Goal: Information Seeking & Learning: Learn about a topic

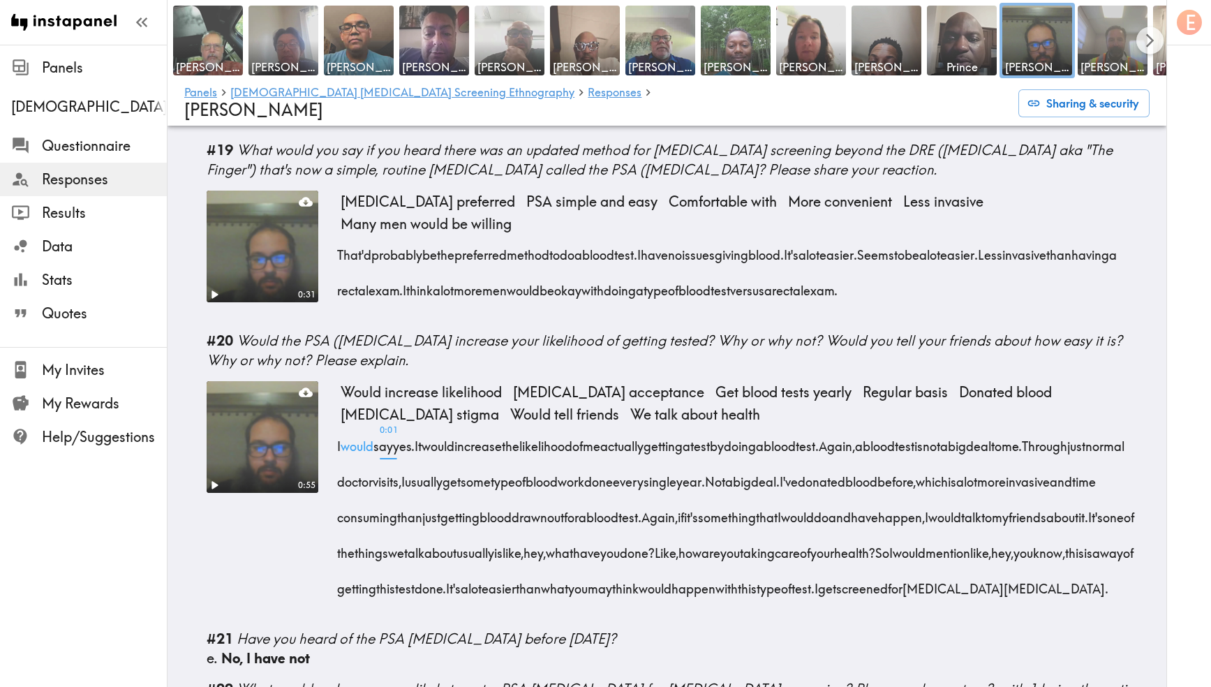
scroll to position [2767, 0]
click at [1140, 42] on button "Scroll right" at bounding box center [1149, 40] width 27 height 27
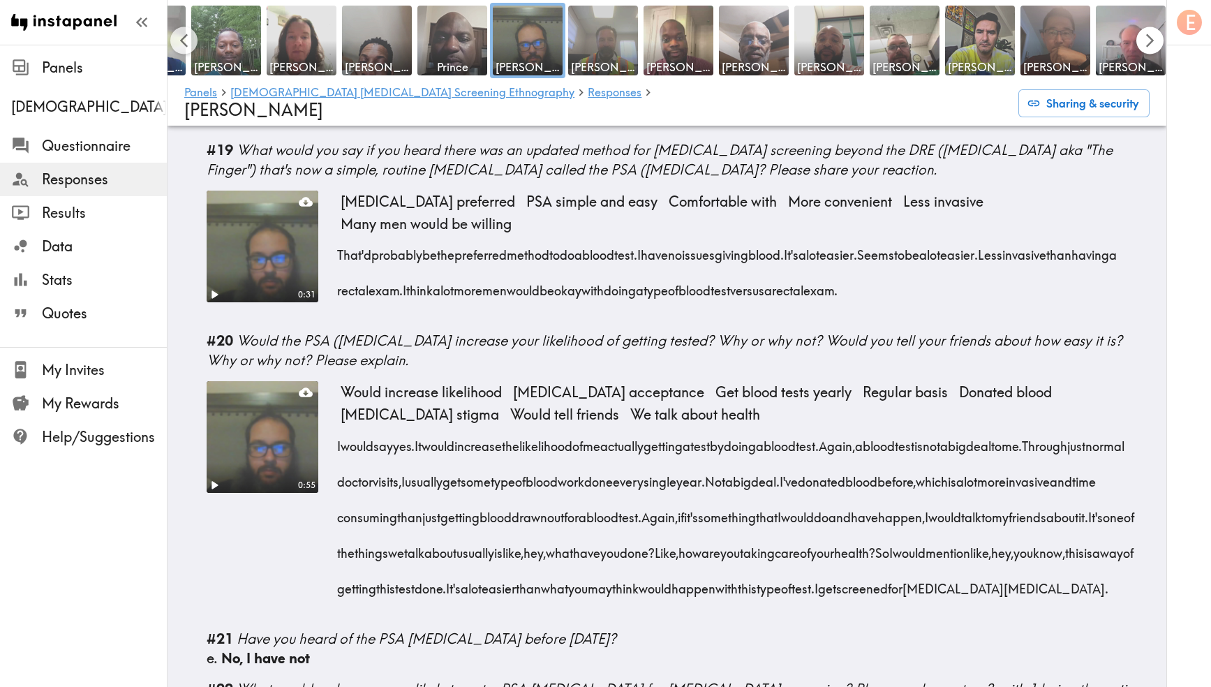
scroll to position [0, 664]
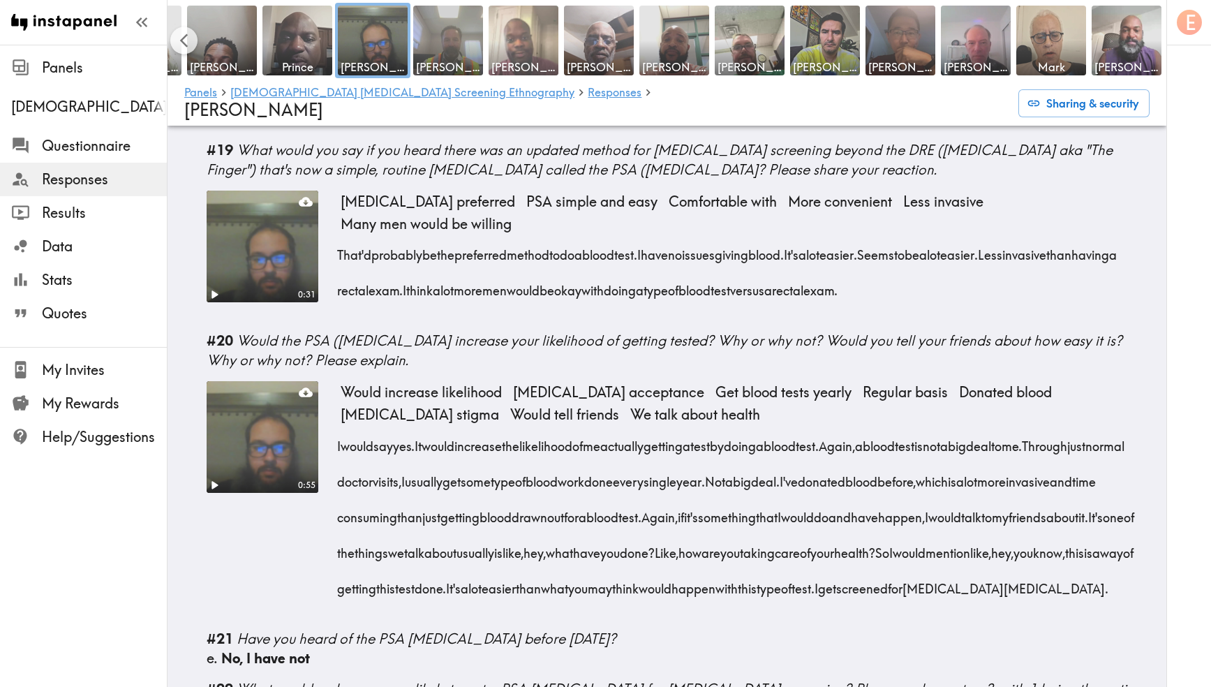
click at [544, 46] on img at bounding box center [523, 40] width 73 height 73
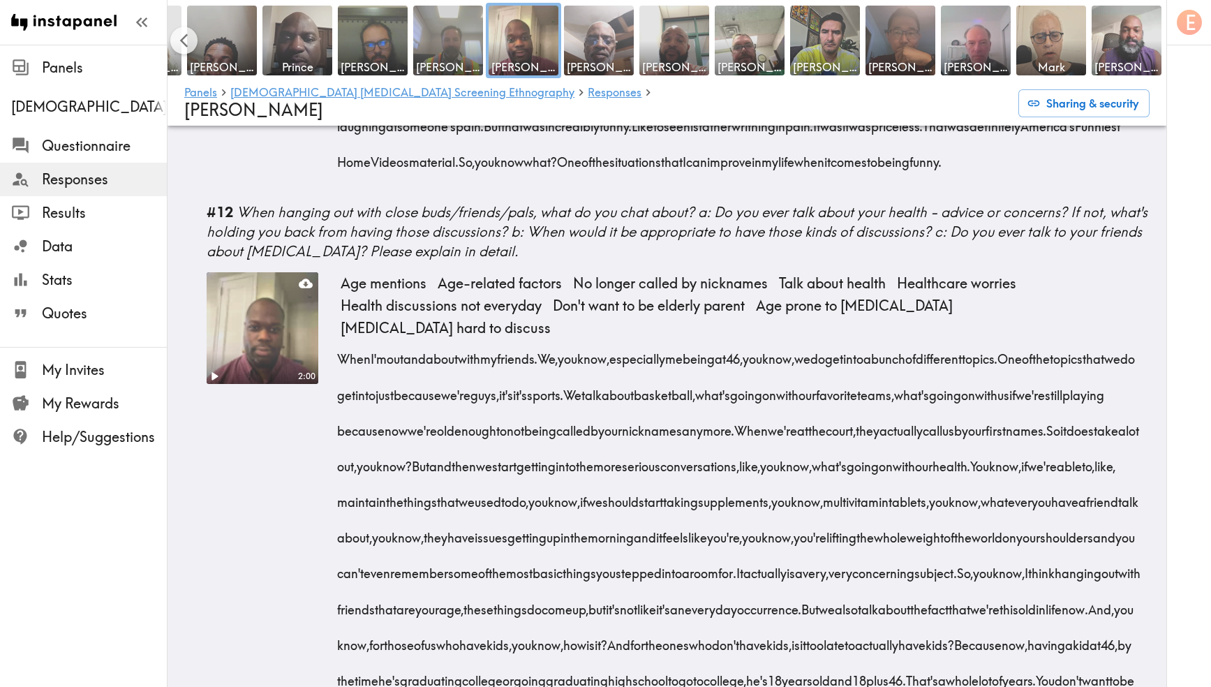
scroll to position [3579, 0]
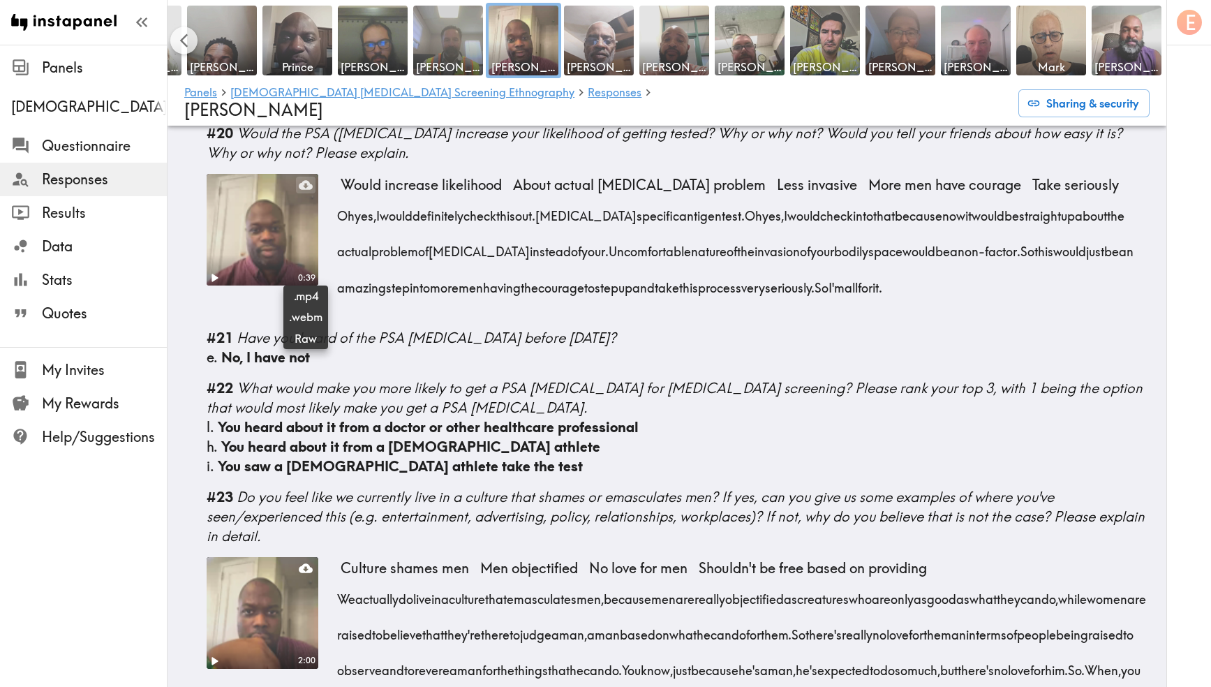
click at [305, 192] on icon at bounding box center [306, 185] width 14 height 14
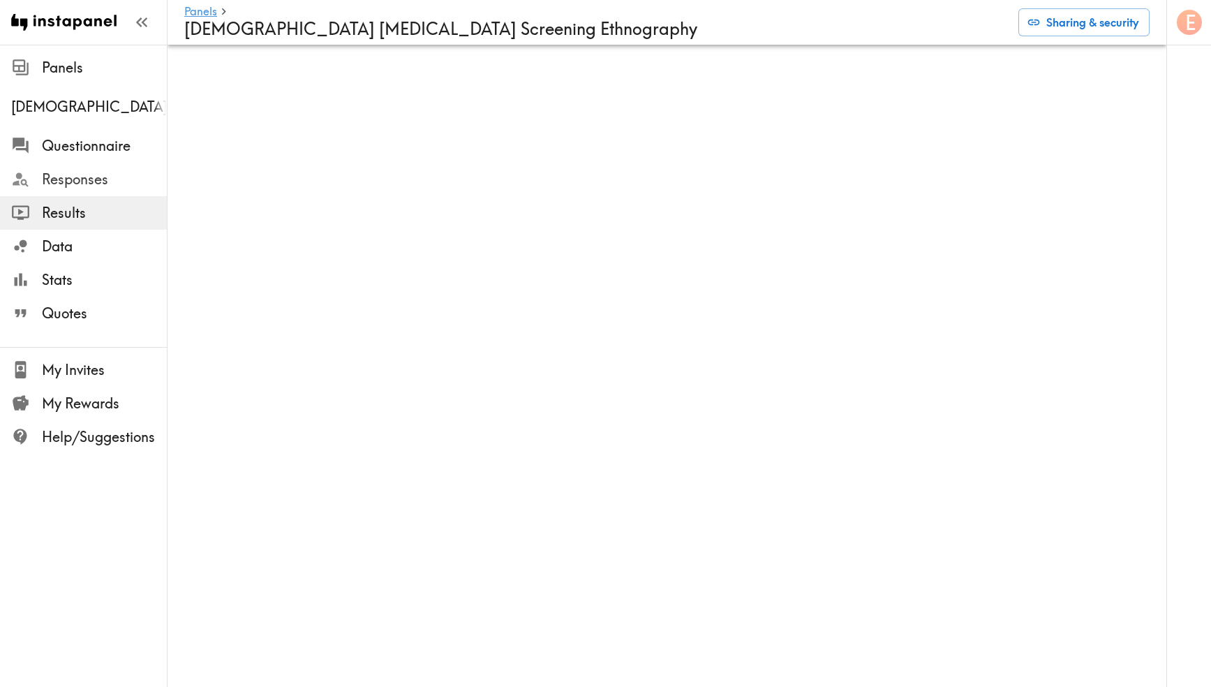
click at [103, 184] on span "Responses" at bounding box center [104, 180] width 125 height 20
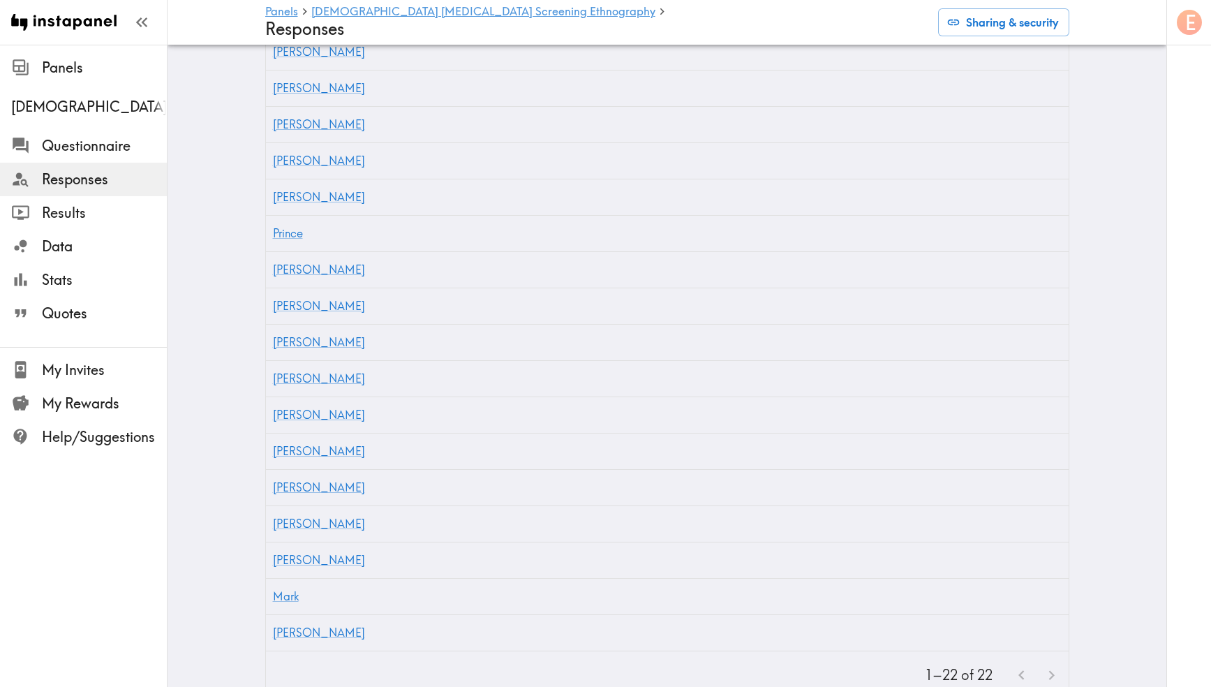
scroll to position [627, 0]
click at [298, 549] on link "[PERSON_NAME]" at bounding box center [319, 556] width 92 height 14
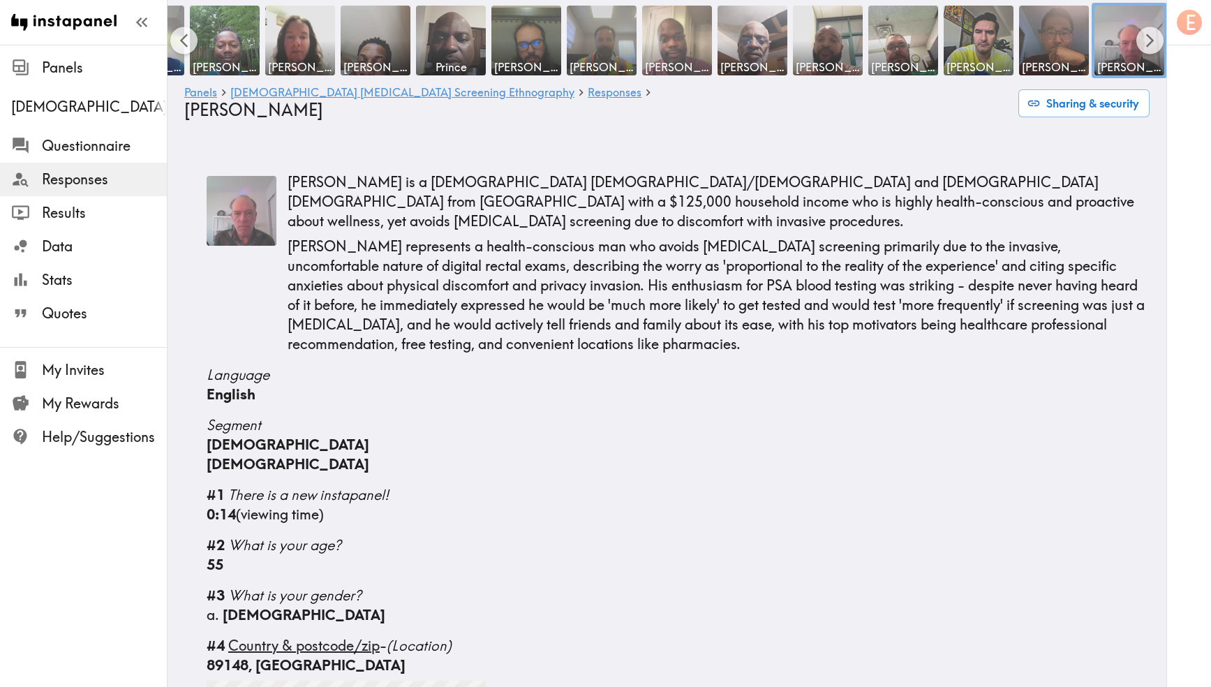
scroll to position [1815, 0]
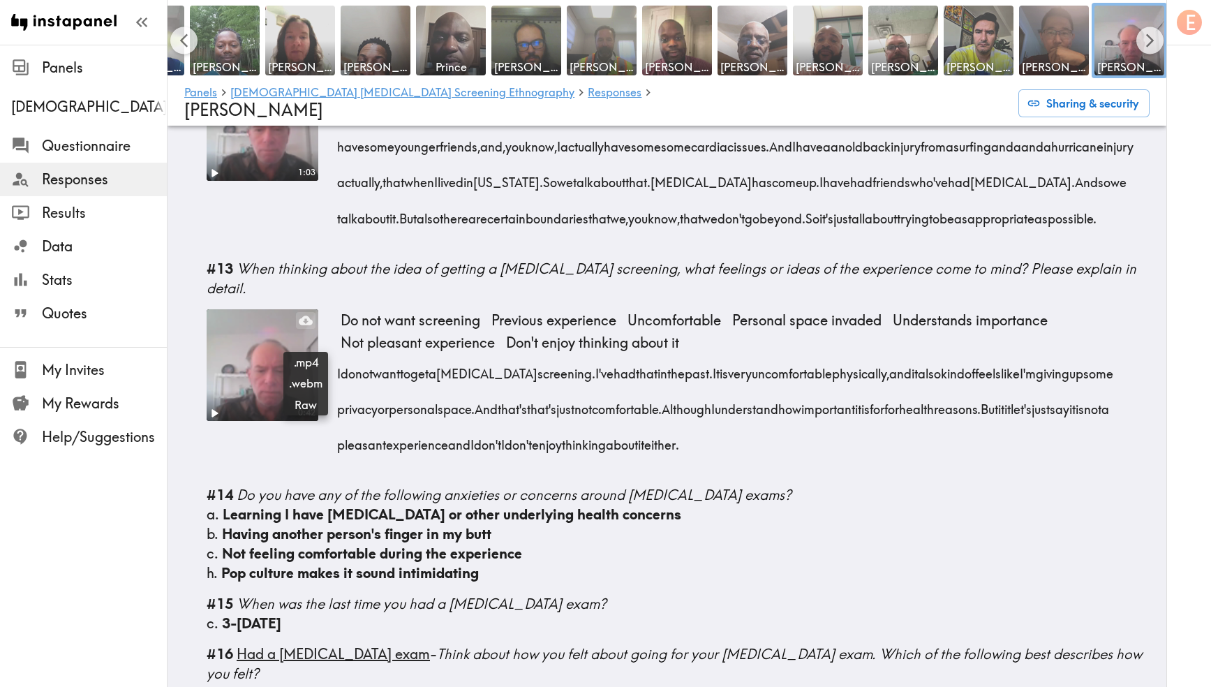
click at [305, 325] on icon at bounding box center [306, 319] width 14 height 9
click at [78, 312] on span "Quotes" at bounding box center [104, 314] width 125 height 20
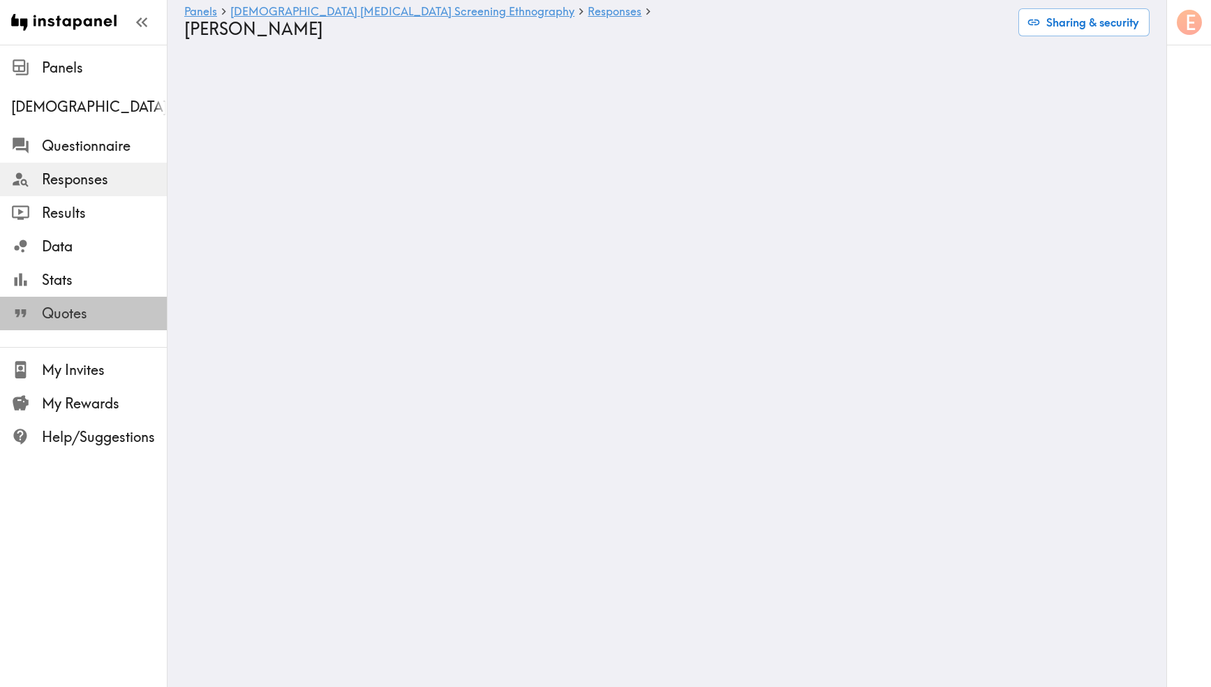
click at [78, 312] on span "Quotes" at bounding box center [104, 314] width 125 height 20
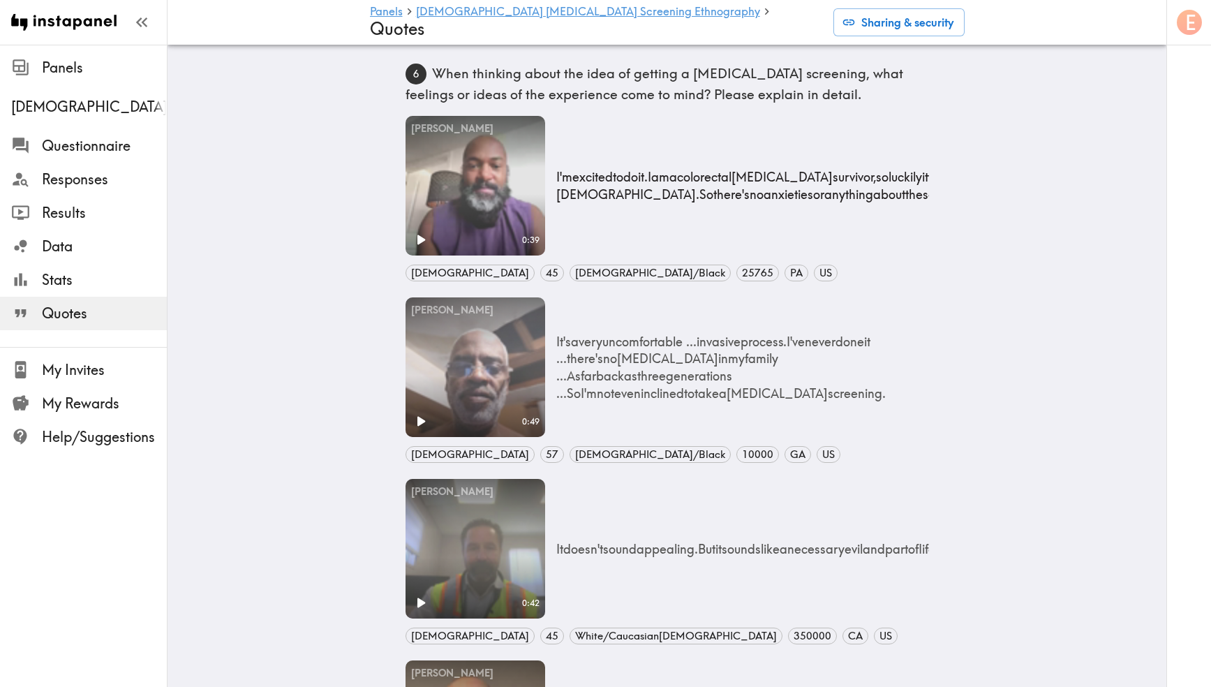
scroll to position [1733, 0]
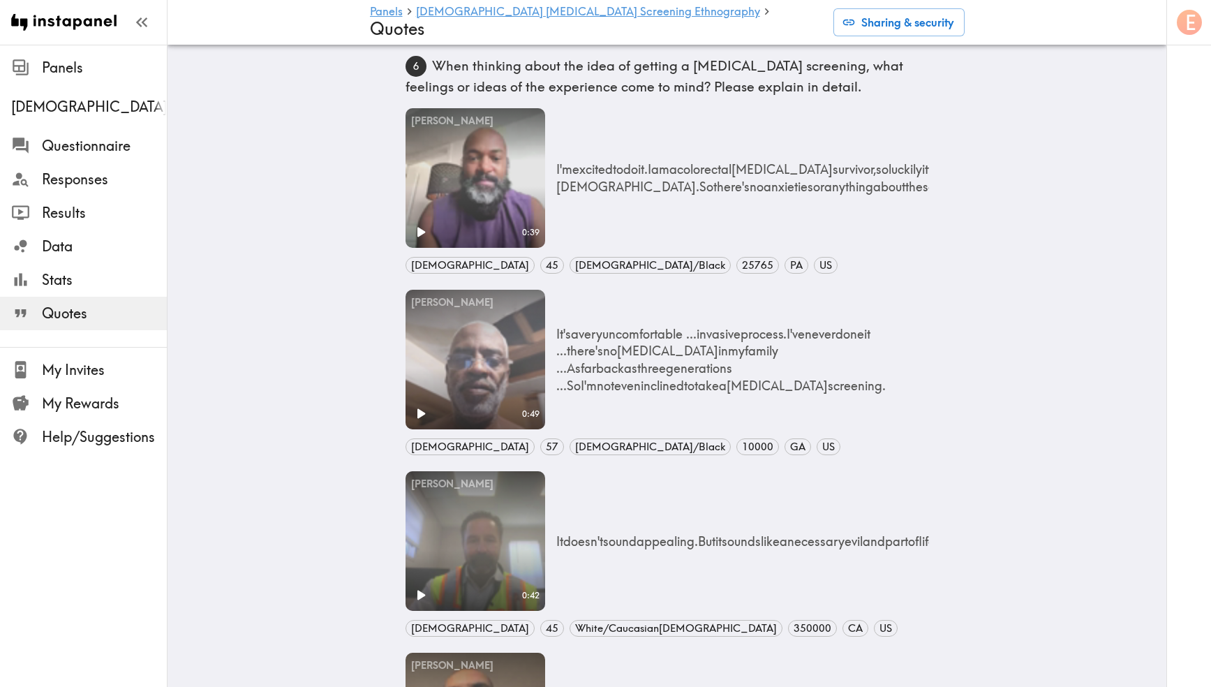
click at [518, 316] on video "Your browser does not support the video tag." at bounding box center [476, 360] width 140 height 140
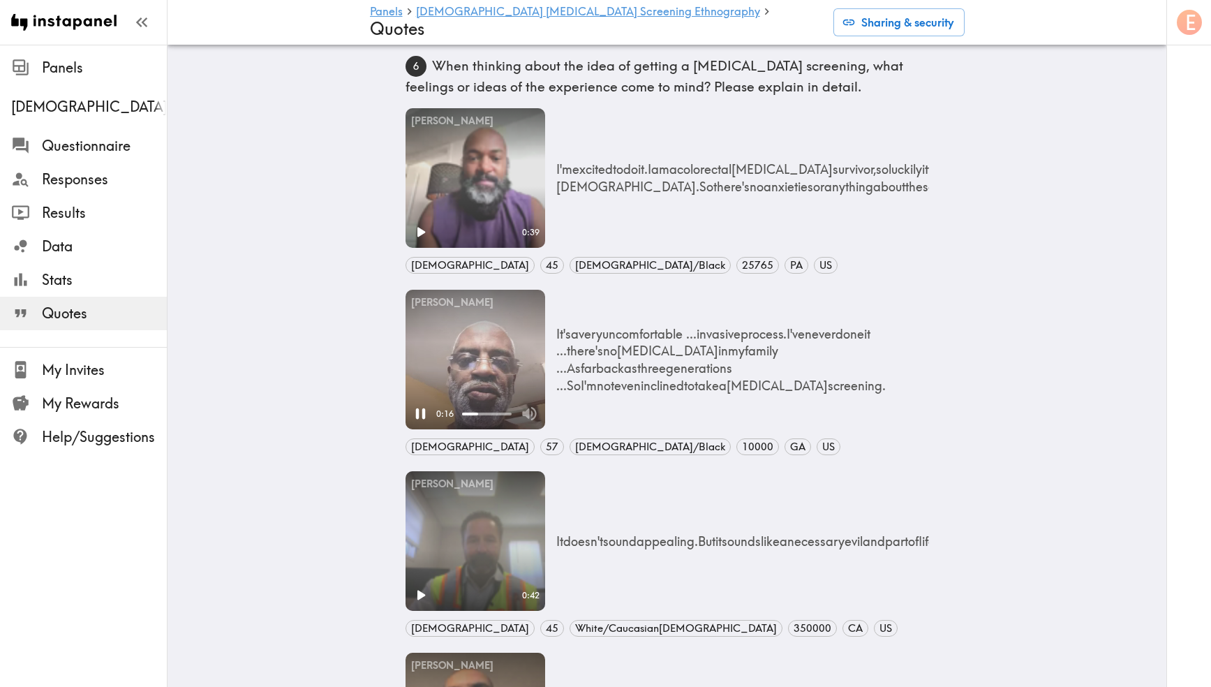
click at [505, 339] on video "Your browser does not support the video tag." at bounding box center [476, 360] width 140 height 140
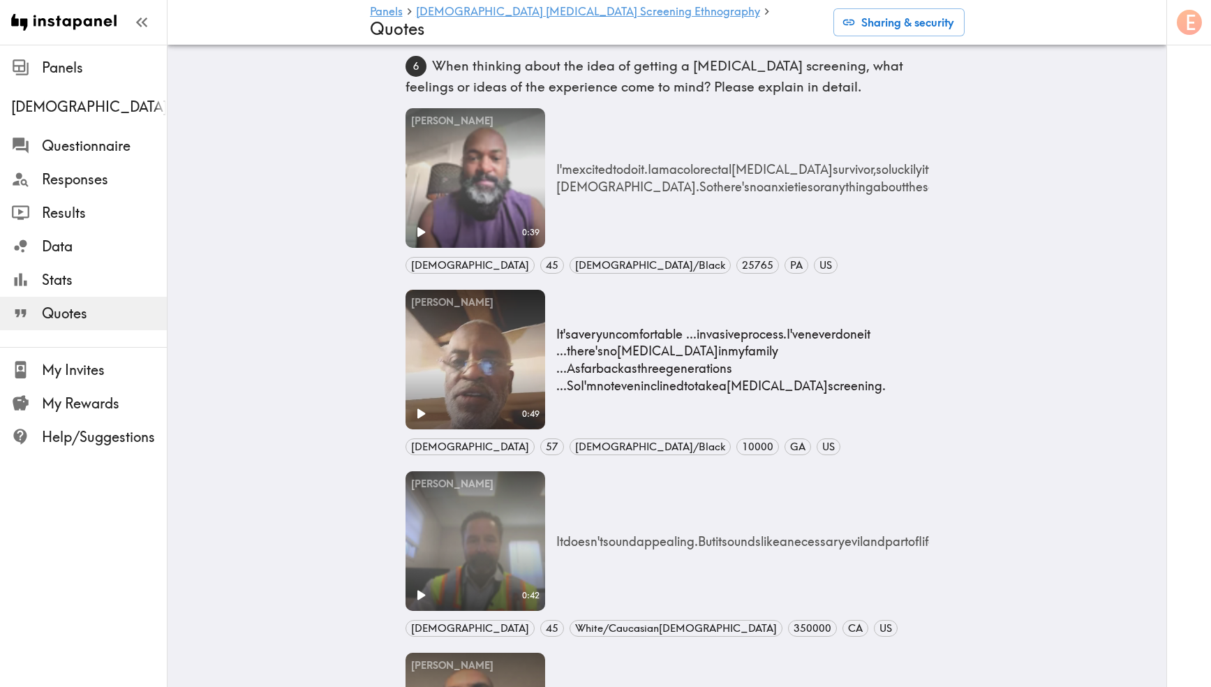
click at [578, 325] on p "It's a very uncomfortable ... invasive process. I've never done it ... there's …" at bounding box center [737, 359] width 362 height 69
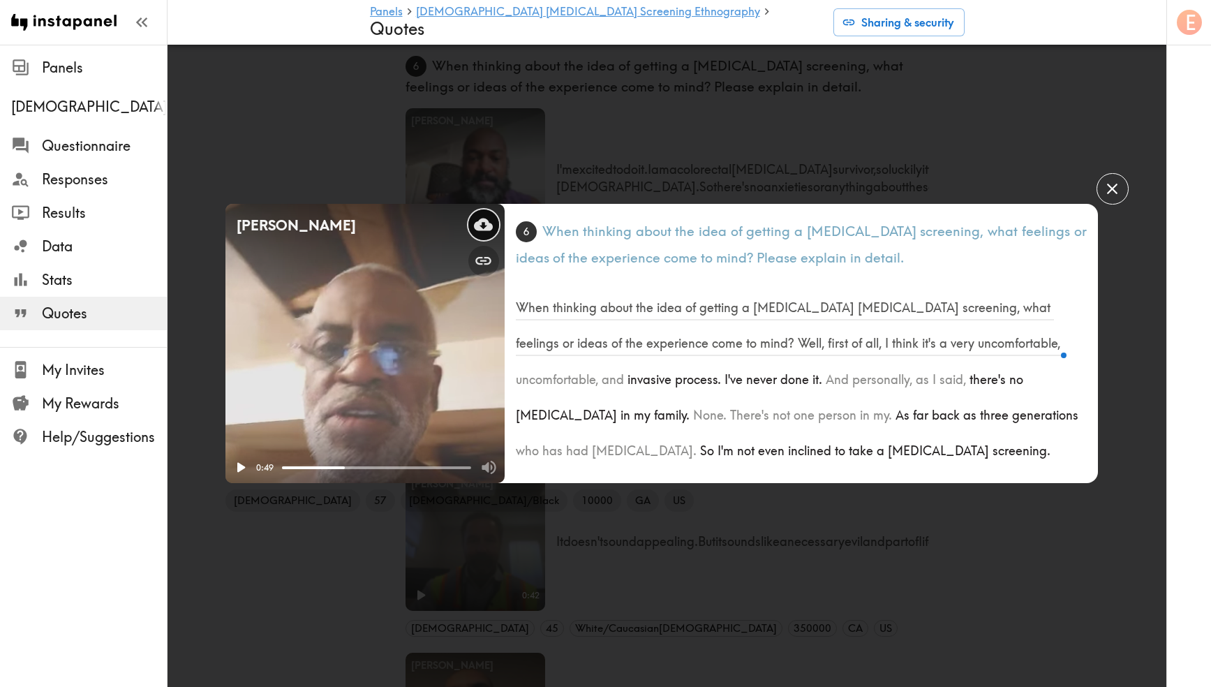
click at [481, 218] on icon at bounding box center [483, 224] width 19 height 19
click at [1052, 106] on div "[PERSON_NAME] Your browser does not support the video tag. 0:49 [DEMOGRAPHIC_DA…" at bounding box center [605, 343] width 1211 height 687
click at [699, 550] on div "[PERSON_NAME] Your browser does not support the video tag. 0:49 [DEMOGRAPHIC_DA…" at bounding box center [605, 343] width 1211 height 687
click at [1114, 181] on icon "button" at bounding box center [1112, 188] width 19 height 19
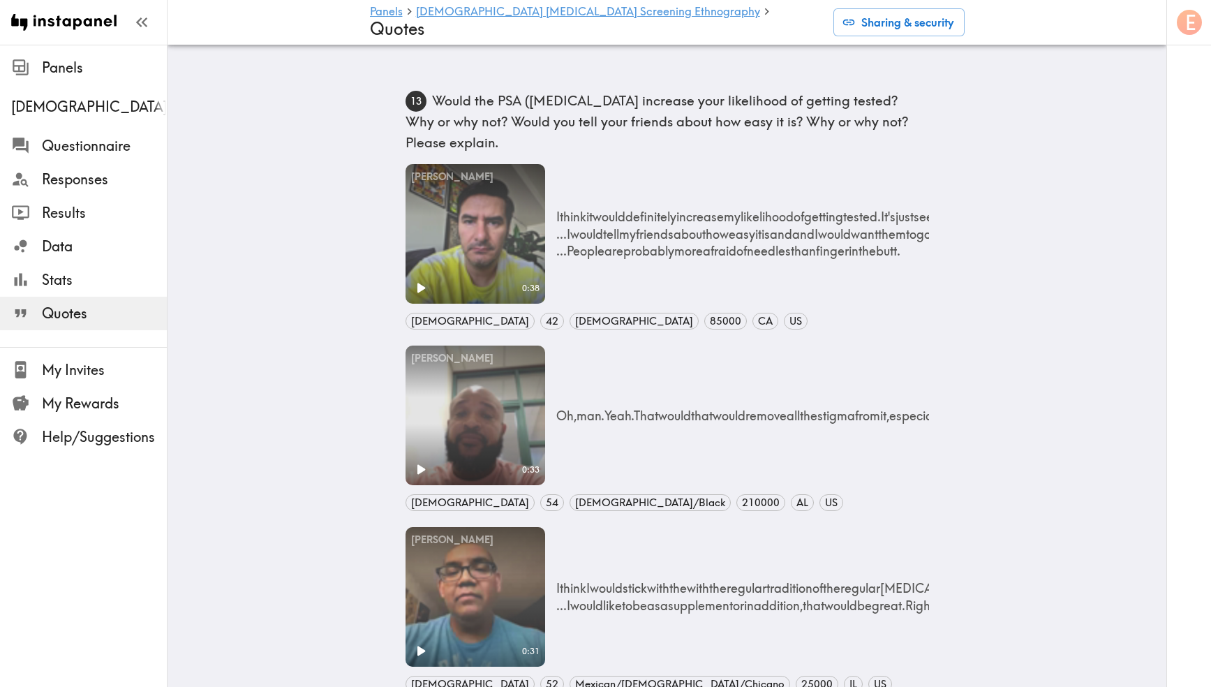
scroll to position [4181, 0]
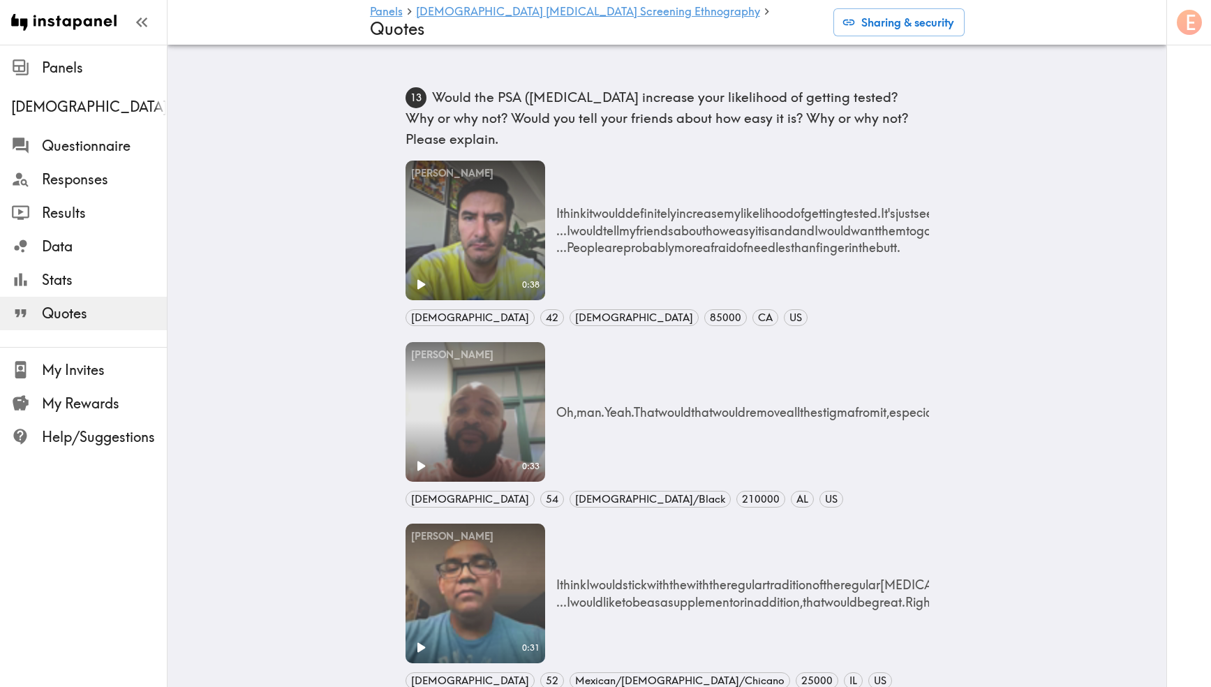
click at [529, 391] on video "Your browser does not support the video tag." at bounding box center [476, 412] width 140 height 140
click at [513, 397] on video "Your browser does not support the video tag." at bounding box center [476, 412] width 140 height 140
click at [530, 342] on div "[PERSON_NAME]" at bounding box center [476, 355] width 140 height 26
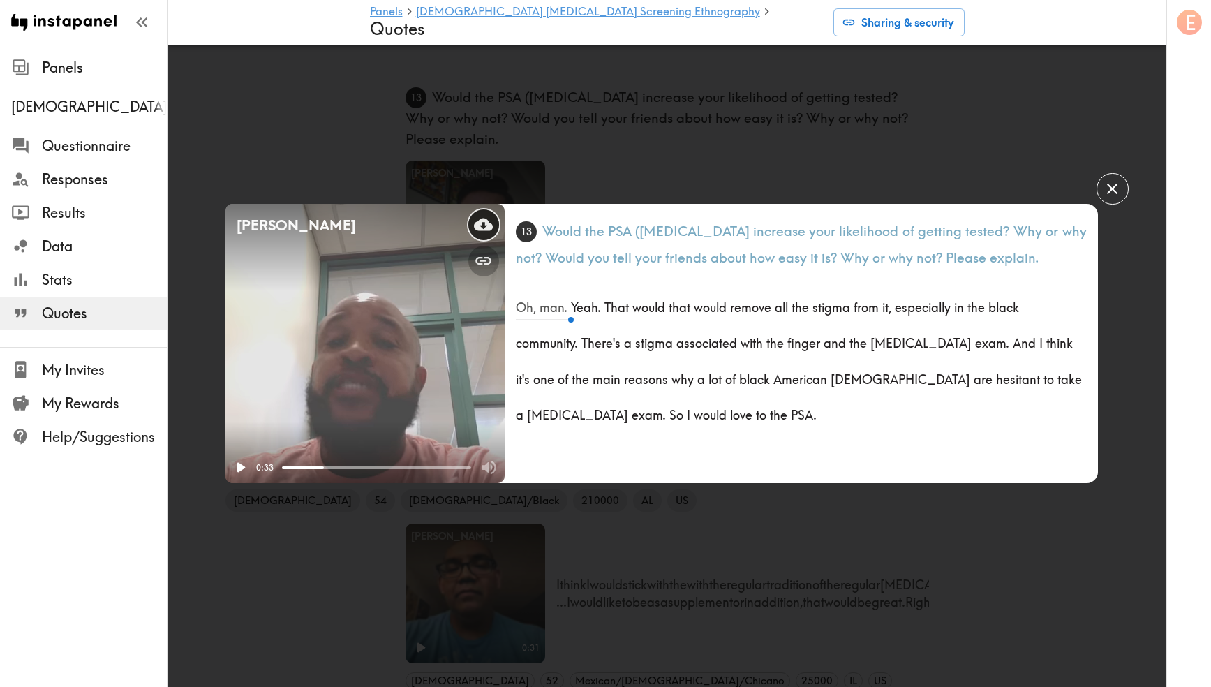
click at [484, 225] on icon at bounding box center [483, 224] width 19 height 19
click at [597, 95] on div "[PERSON_NAME] Your browser does not support the video tag. 0:33 [DEMOGRAPHIC_DA…" at bounding box center [605, 343] width 1211 height 687
click at [1108, 186] on icon "button" at bounding box center [1112, 188] width 19 height 19
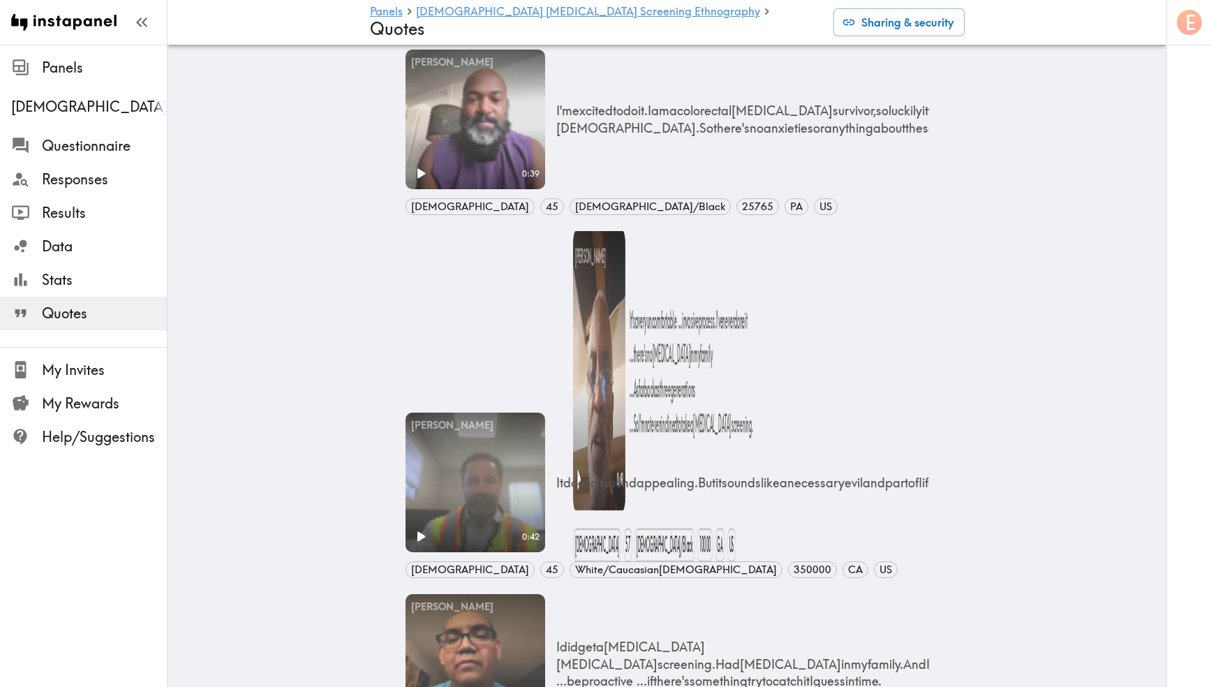
scroll to position [1804, 0]
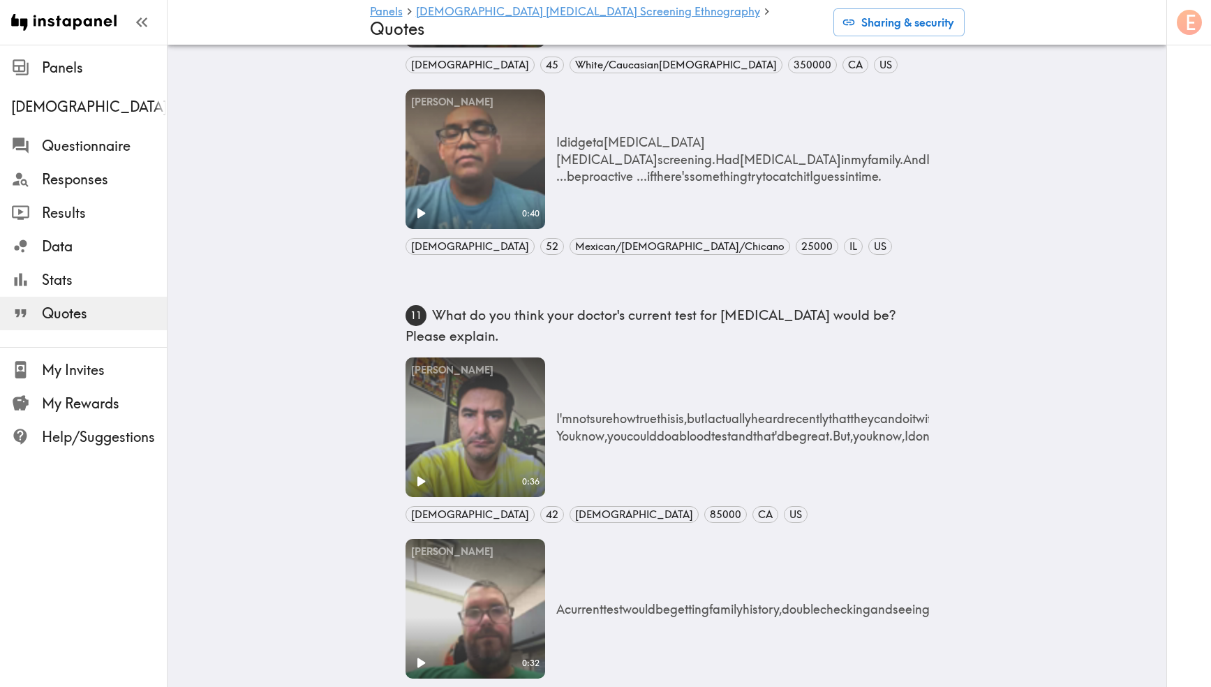
scroll to position [1686, 0]
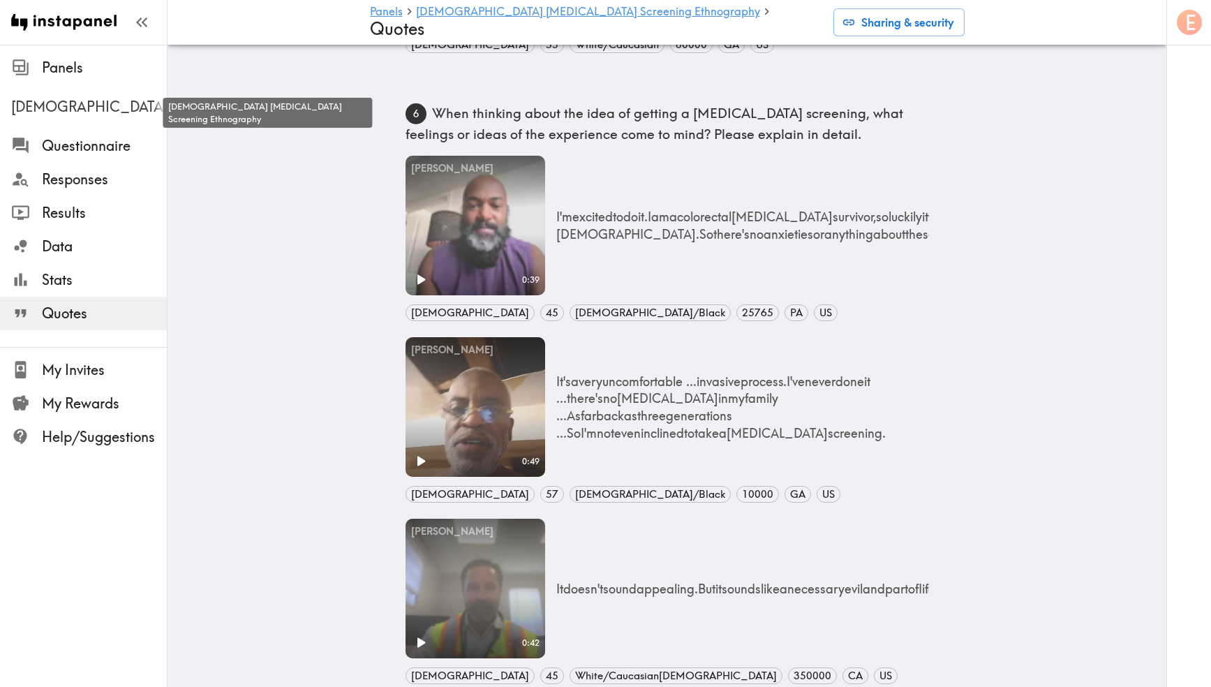
click at [107, 102] on span "[DEMOGRAPHIC_DATA] [MEDICAL_DATA] Screening Ethnography" at bounding box center [89, 107] width 156 height 20
